Goal: Transaction & Acquisition: Obtain resource

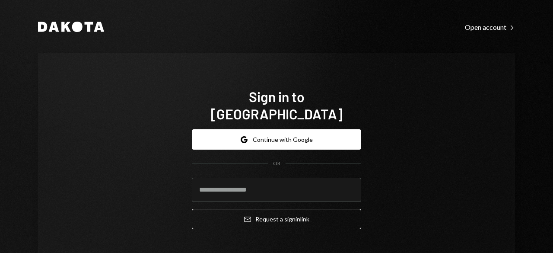
click at [288, 129] on button "Google Continue with Google" at bounding box center [276, 139] width 169 height 20
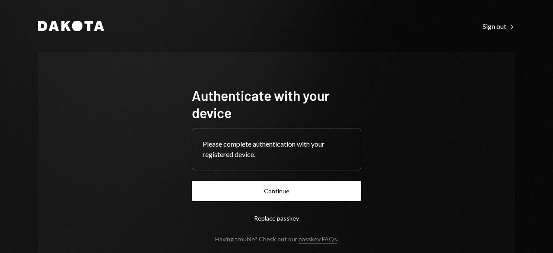
click at [278, 98] on h1 "Authenticate with your device" at bounding box center [276, 103] width 169 height 35
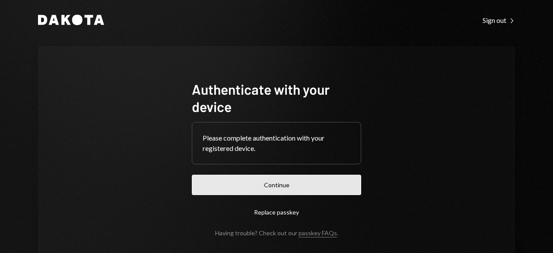
click at [252, 182] on button "Continue" at bounding box center [276, 184] width 169 height 20
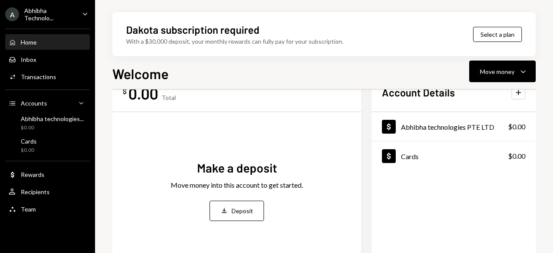
scroll to position [30, 0]
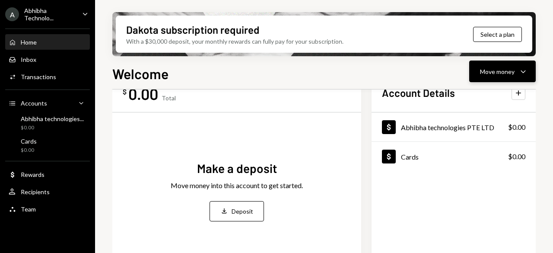
click at [489, 75] on div "Move money" at bounding box center [497, 71] width 35 height 9
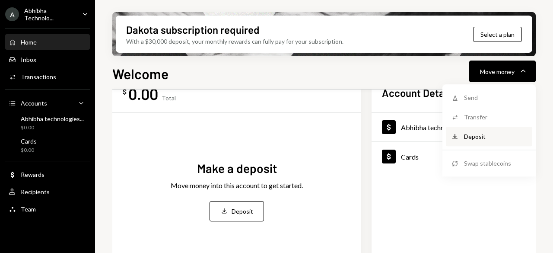
click at [471, 142] on div "Deposit Deposit" at bounding box center [488, 135] width 86 height 19
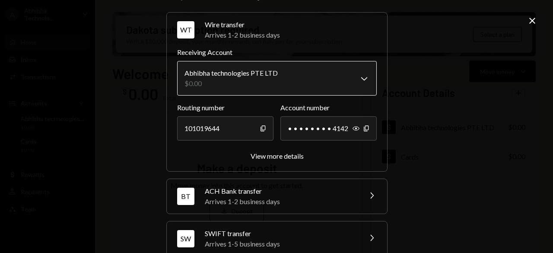
scroll to position [25, 0]
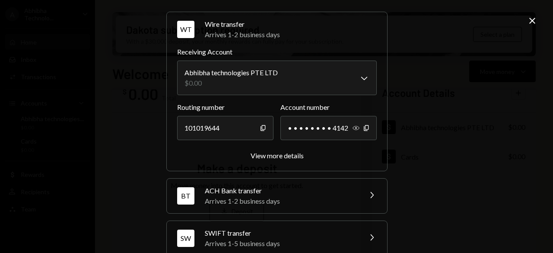
click at [354, 127] on icon "Show" at bounding box center [355, 127] width 7 height 7
click at [274, 158] on div "View more details" at bounding box center [276, 155] width 53 height 8
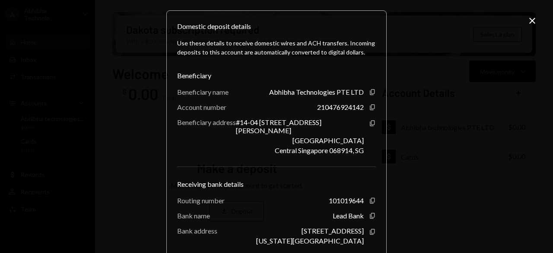
scroll to position [85, 0]
click at [448, 128] on div "**********" at bounding box center [276, 126] width 553 height 253
click at [538, 18] on div "**********" at bounding box center [276, 126] width 553 height 253
click at [531, 20] on icon at bounding box center [532, 21] width 6 height 6
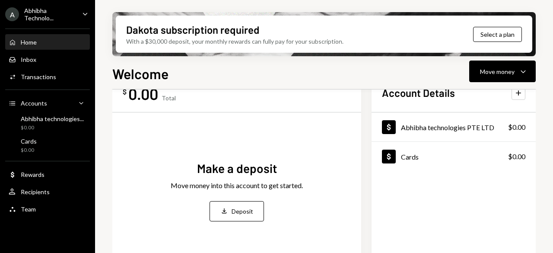
scroll to position [0, 0]
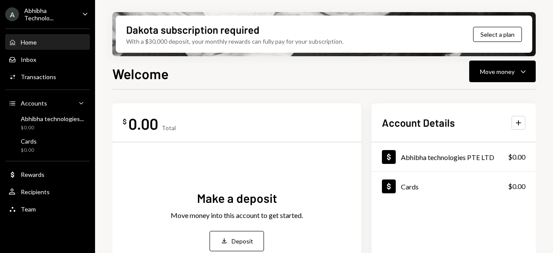
click at [256, 69] on div "Welcome Move money Caret Down" at bounding box center [323, 72] width 423 height 19
click at [248, 78] on div "Welcome Move money Caret Down" at bounding box center [323, 72] width 423 height 19
click at [227, 78] on div "Welcome Move money Caret Down" at bounding box center [323, 72] width 423 height 19
click at [207, 87] on div "Welcome Move money Caret Down $ 0.00 Total Make a deposit Move money into this …" at bounding box center [323, 183] width 423 height 240
click at [38, 58] on div "Inbox Inbox" at bounding box center [48, 60] width 78 height 8
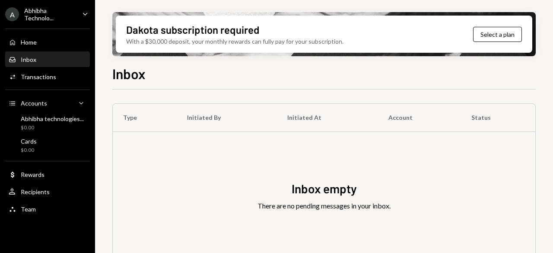
click at [36, 49] on div "Home Home Inbox Inbox Activities Transactions Accounts Accounts Caret Down Abhi…" at bounding box center [47, 120] width 95 height 195
click at [35, 45] on div "Home Home" at bounding box center [23, 42] width 28 height 8
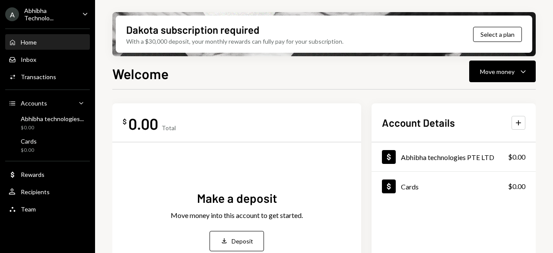
click at [245, 74] on div "Welcome Move money Caret Down" at bounding box center [323, 72] width 423 height 19
click at [339, 125] on div "$ 0.00 Total" at bounding box center [237, 123] width 228 height 19
click at [236, 232] on button "Deposit Deposit" at bounding box center [236, 241] width 54 height 20
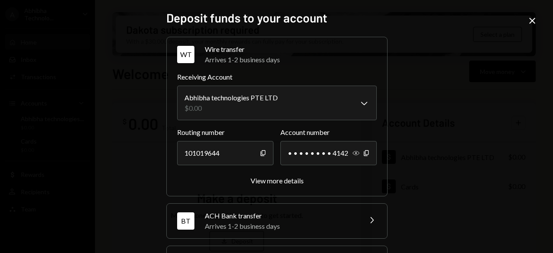
click at [352, 151] on icon "Show" at bounding box center [355, 152] width 7 height 7
click at [260, 155] on icon "button" at bounding box center [262, 153] width 5 height 6
click at [368, 149] on div "210476924142" at bounding box center [328, 153] width 96 height 24
click at [364, 155] on icon "button" at bounding box center [365, 153] width 5 height 6
click at [239, 75] on label "Receiving Account" at bounding box center [276, 77] width 199 height 10
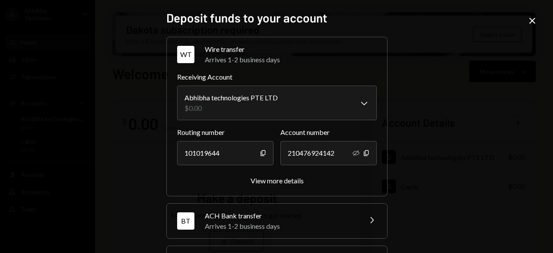
click at [248, 73] on label "Receiving Account" at bounding box center [276, 77] width 199 height 10
click at [192, 94] on body "**********" at bounding box center [276, 126] width 553 height 253
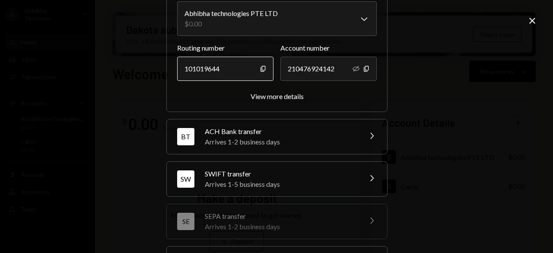
scroll to position [85, 0]
click at [253, 173] on div "SWIFT transfer" at bounding box center [280, 173] width 151 height 10
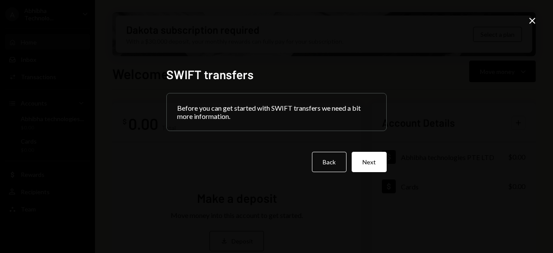
scroll to position [0, 0]
click at [324, 162] on button "Back" at bounding box center [329, 162] width 35 height 20
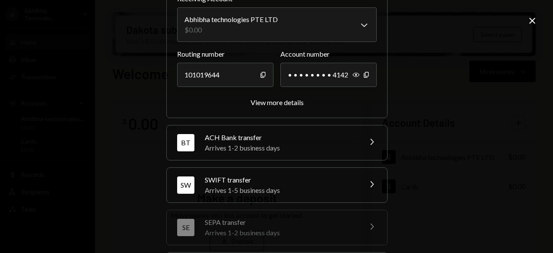
scroll to position [166, 0]
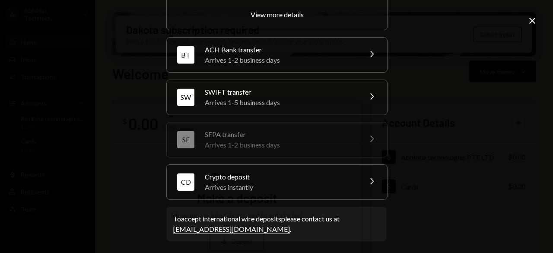
click at [243, 101] on div "Arrives 1-5 business days" at bounding box center [280, 102] width 151 height 10
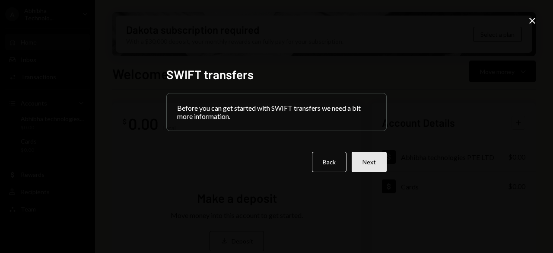
click at [376, 160] on button "Next" at bounding box center [368, 162] width 35 height 20
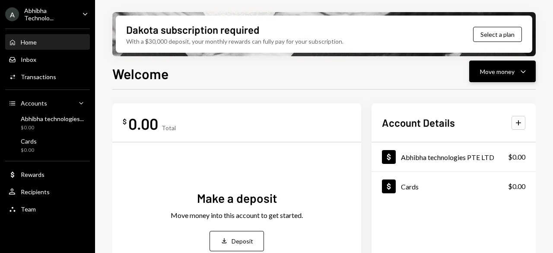
click at [475, 71] on button "Move money Caret Down" at bounding box center [502, 71] width 66 height 22
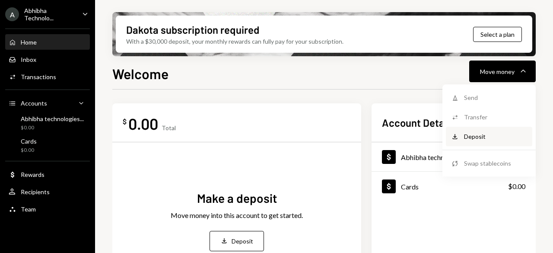
click at [476, 135] on div "Deposit" at bounding box center [495, 136] width 63 height 9
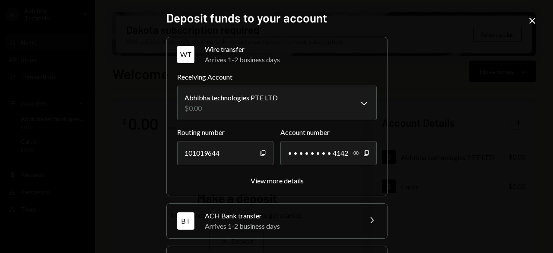
click at [355, 153] on icon "Show" at bounding box center [355, 152] width 7 height 7
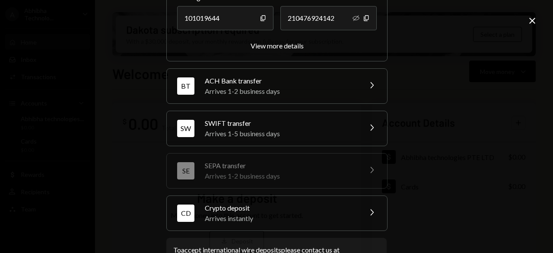
scroll to position [136, 0]
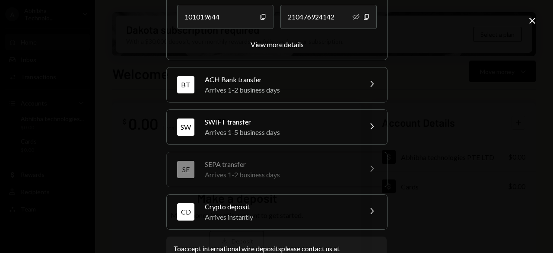
click at [329, 80] on div "ACH Bank transfer" at bounding box center [280, 79] width 151 height 10
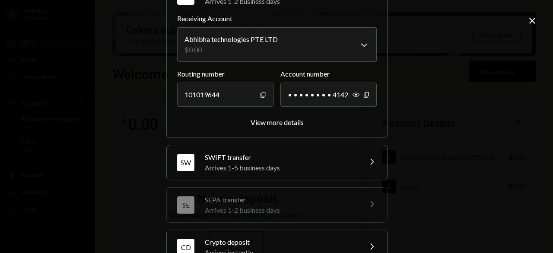
scroll to position [100, 0]
click at [235, 152] on div "SWIFT transfer" at bounding box center [280, 157] width 151 height 10
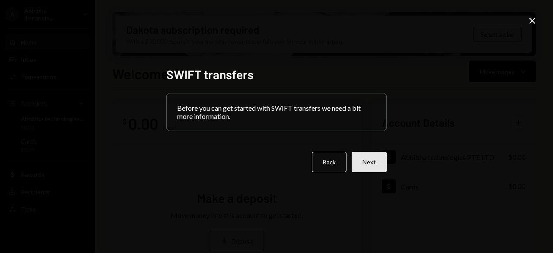
click at [377, 160] on button "Next" at bounding box center [368, 162] width 35 height 20
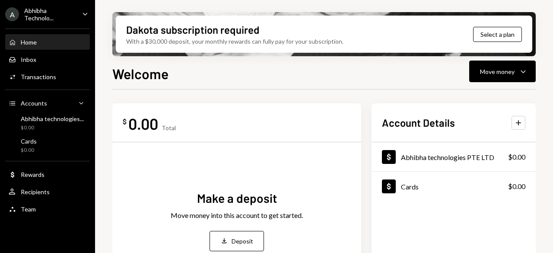
click at [259, 110] on div "$ 0.00 Total Make a deposit Move money into this account to get started. Deposi…" at bounding box center [236, 202] width 249 height 199
click at [243, 250] on button "Deposit Deposit" at bounding box center [236, 241] width 54 height 20
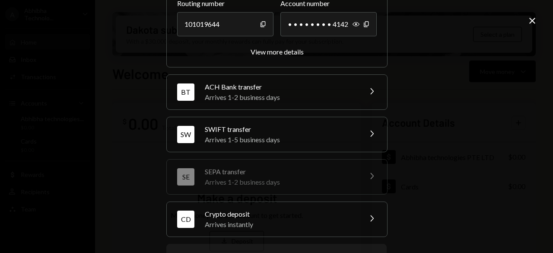
scroll to position [166, 0]
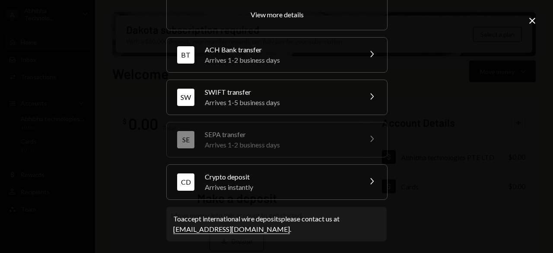
click at [249, 176] on div "Crypto deposit" at bounding box center [280, 176] width 151 height 10
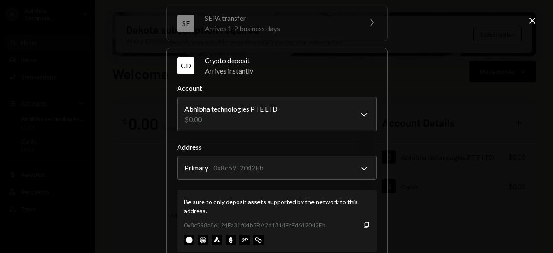
scroll to position [146, 0]
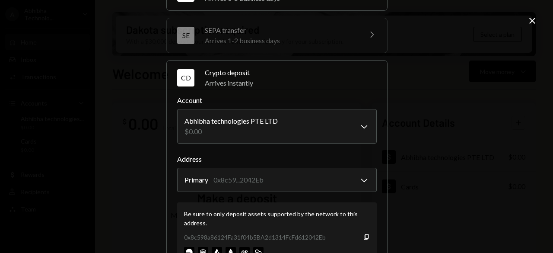
click at [235, 151] on form "**********" at bounding box center [276, 179] width 199 height 169
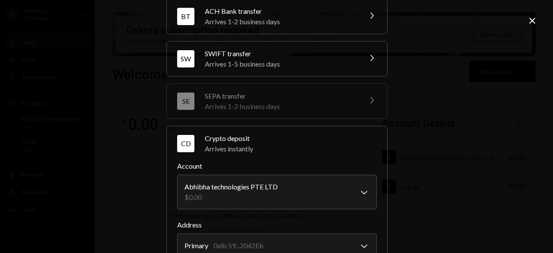
scroll to position [79, 0]
click at [267, 198] on body "A Abhibha Technolo... Caret Down Home Home Inbox Inbox Activities Transactions …" at bounding box center [276, 126] width 553 height 253
click at [267, 164] on label "Account" at bounding box center [276, 166] width 199 height 10
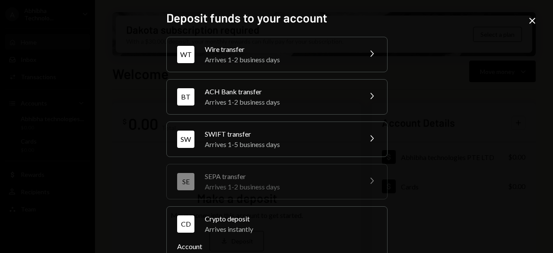
click at [530, 18] on icon "Close" at bounding box center [532, 21] width 10 height 10
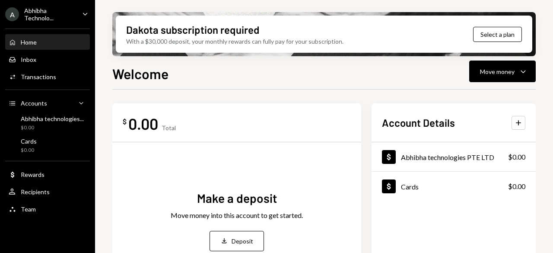
click at [215, 124] on div "$ 0.00 Total" at bounding box center [237, 123] width 228 height 19
